Goal: Find specific page/section

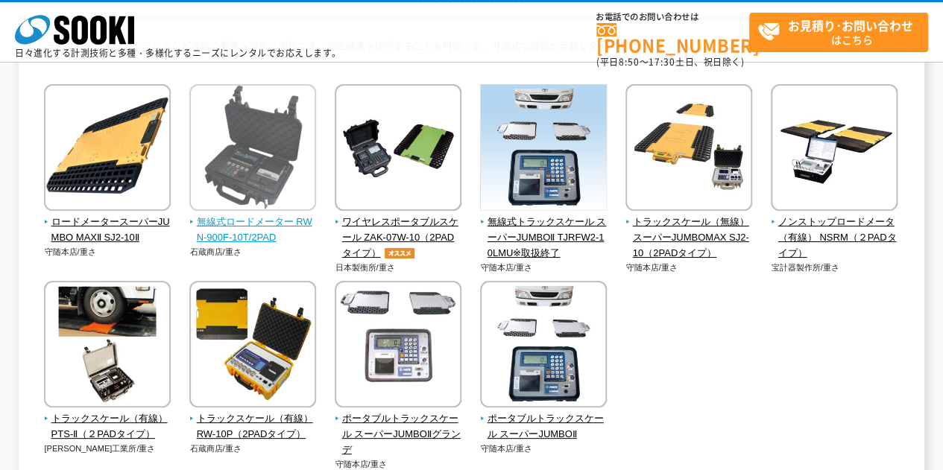
click at [244, 233] on span "無線式ロードメーター RWN-900F-10T/2PAD" at bounding box center [252, 230] width 127 height 31
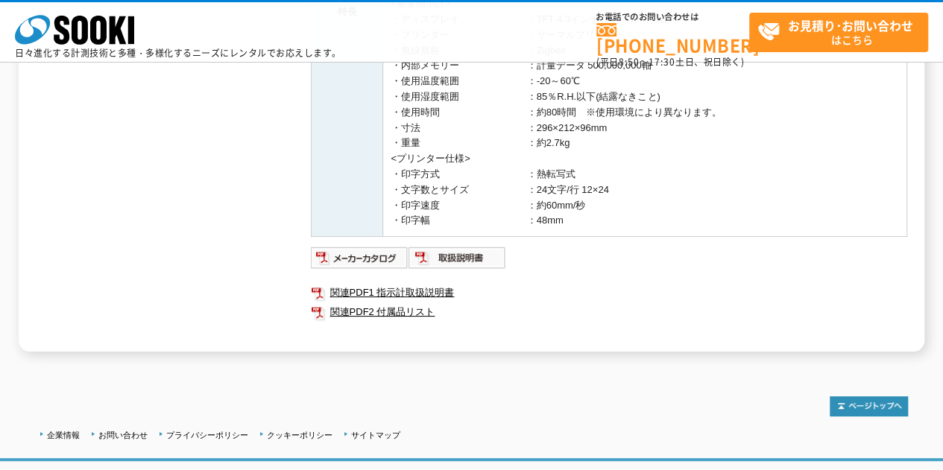
scroll to position [575, 0]
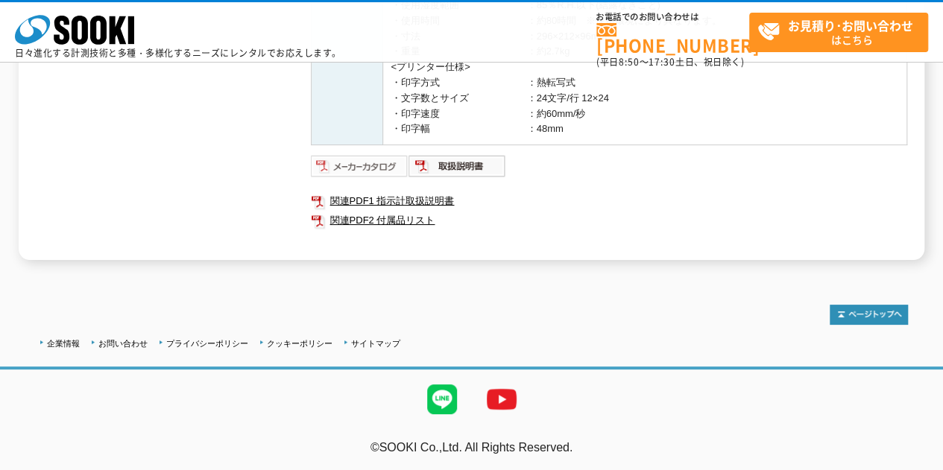
click at [362, 169] on img at bounding box center [360, 166] width 98 height 24
